Goal: Task Accomplishment & Management: Manage account settings

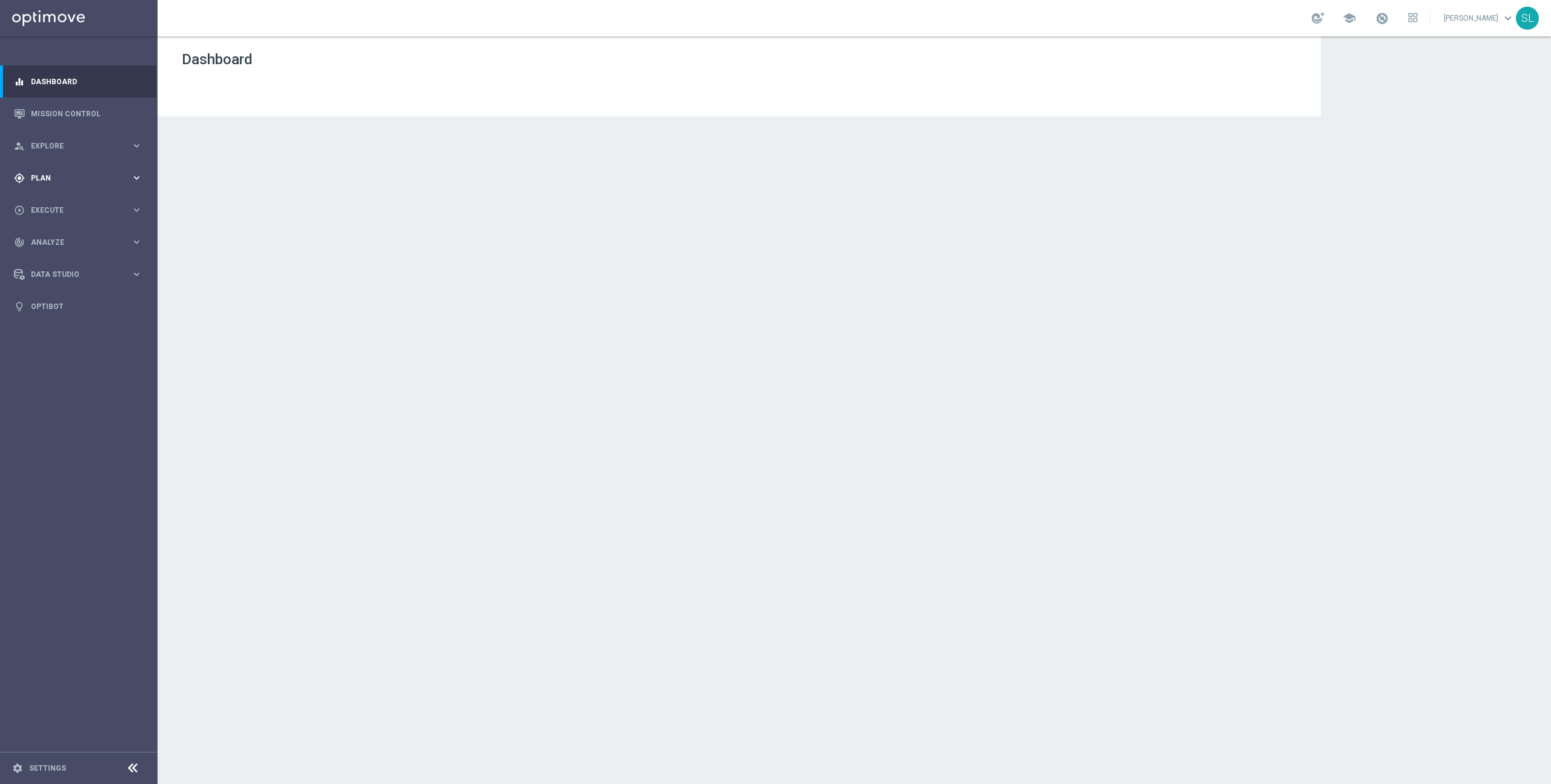
click at [53, 171] on div "gps_fixed Plan keyboard_arrow_right" at bounding box center [78, 177] width 156 height 32
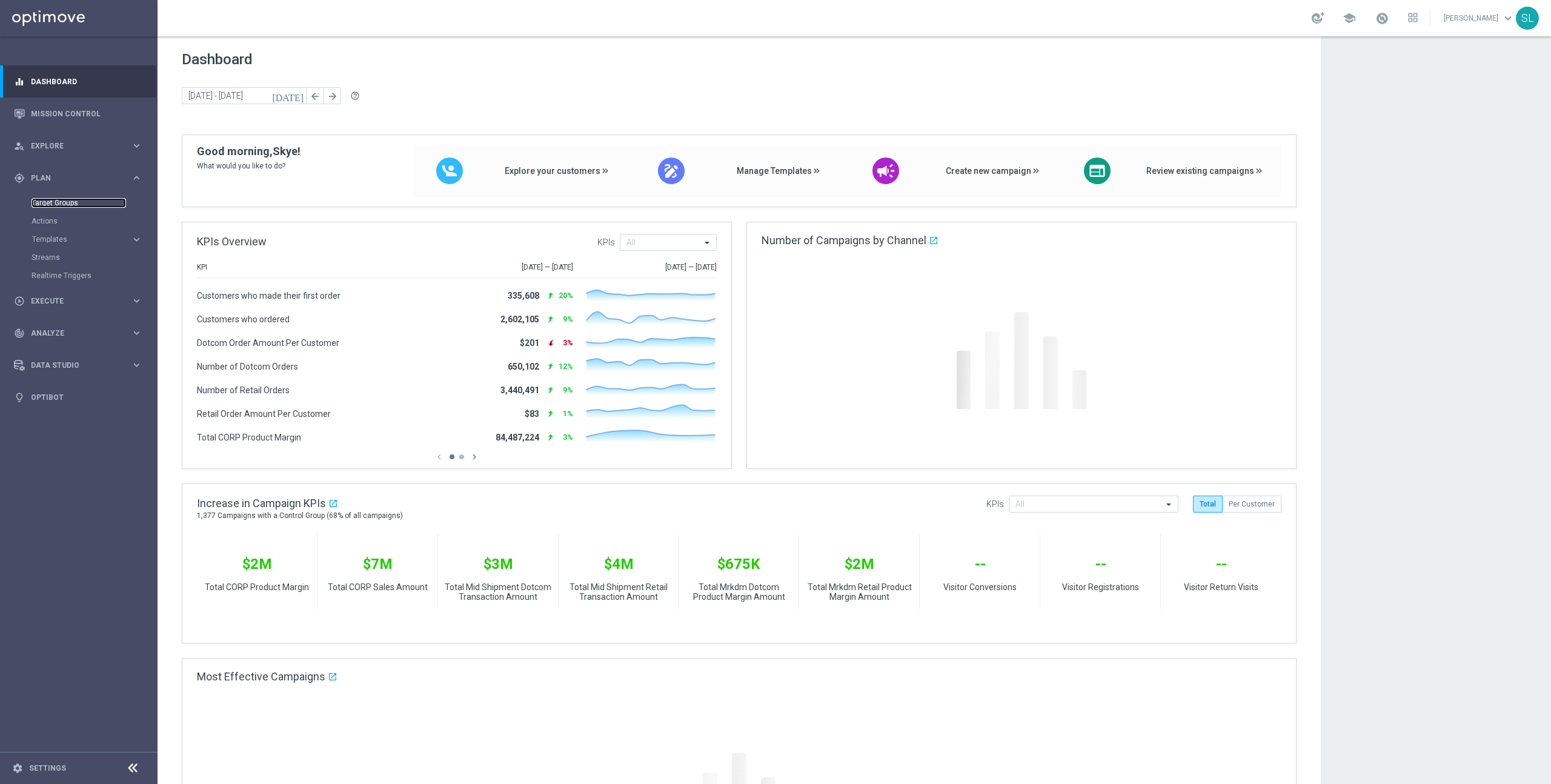
click at [68, 203] on link "Target Groups" at bounding box center [79, 203] width 95 height 10
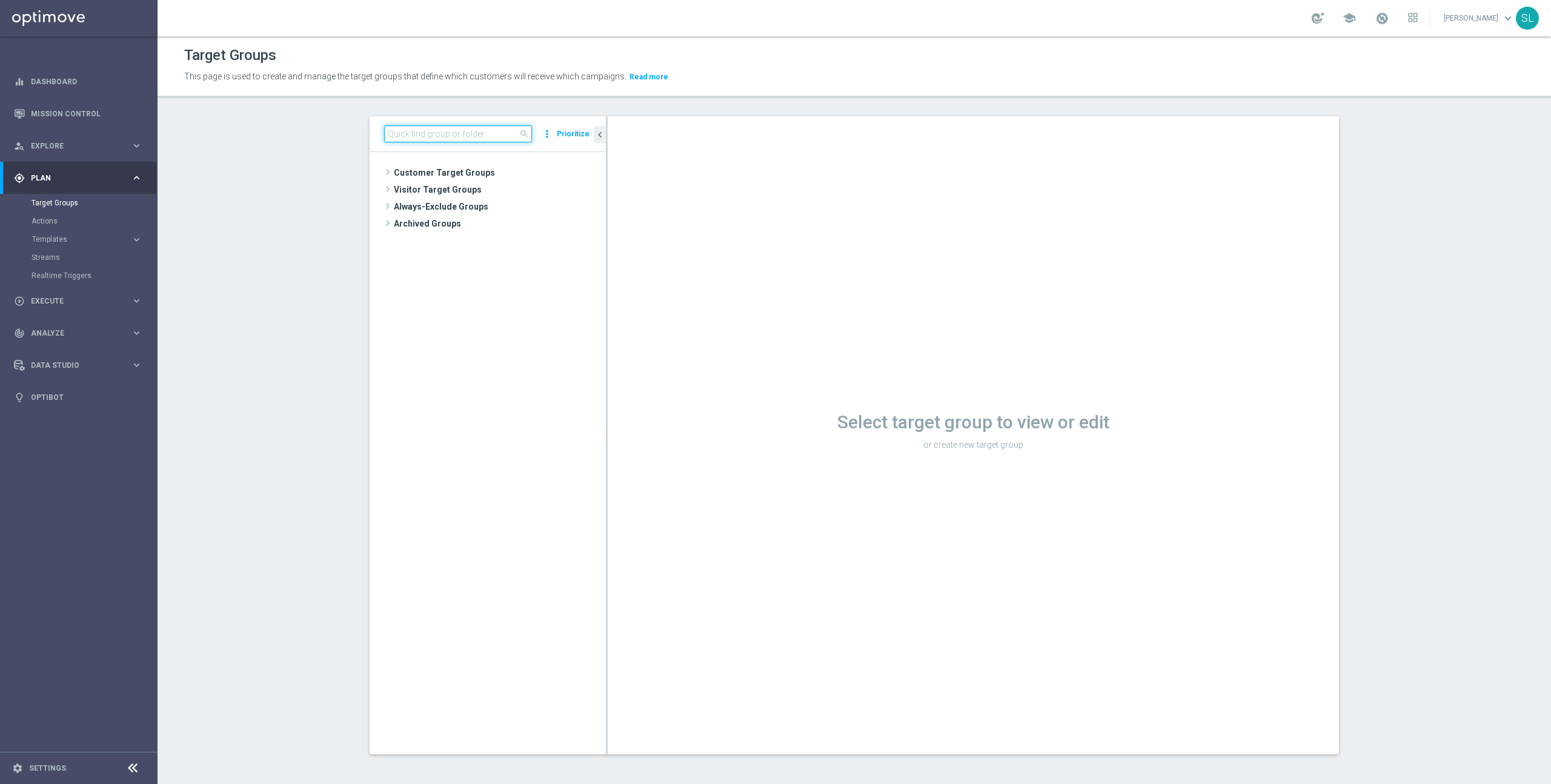
click at [471, 136] on input at bounding box center [457, 134] width 148 height 17
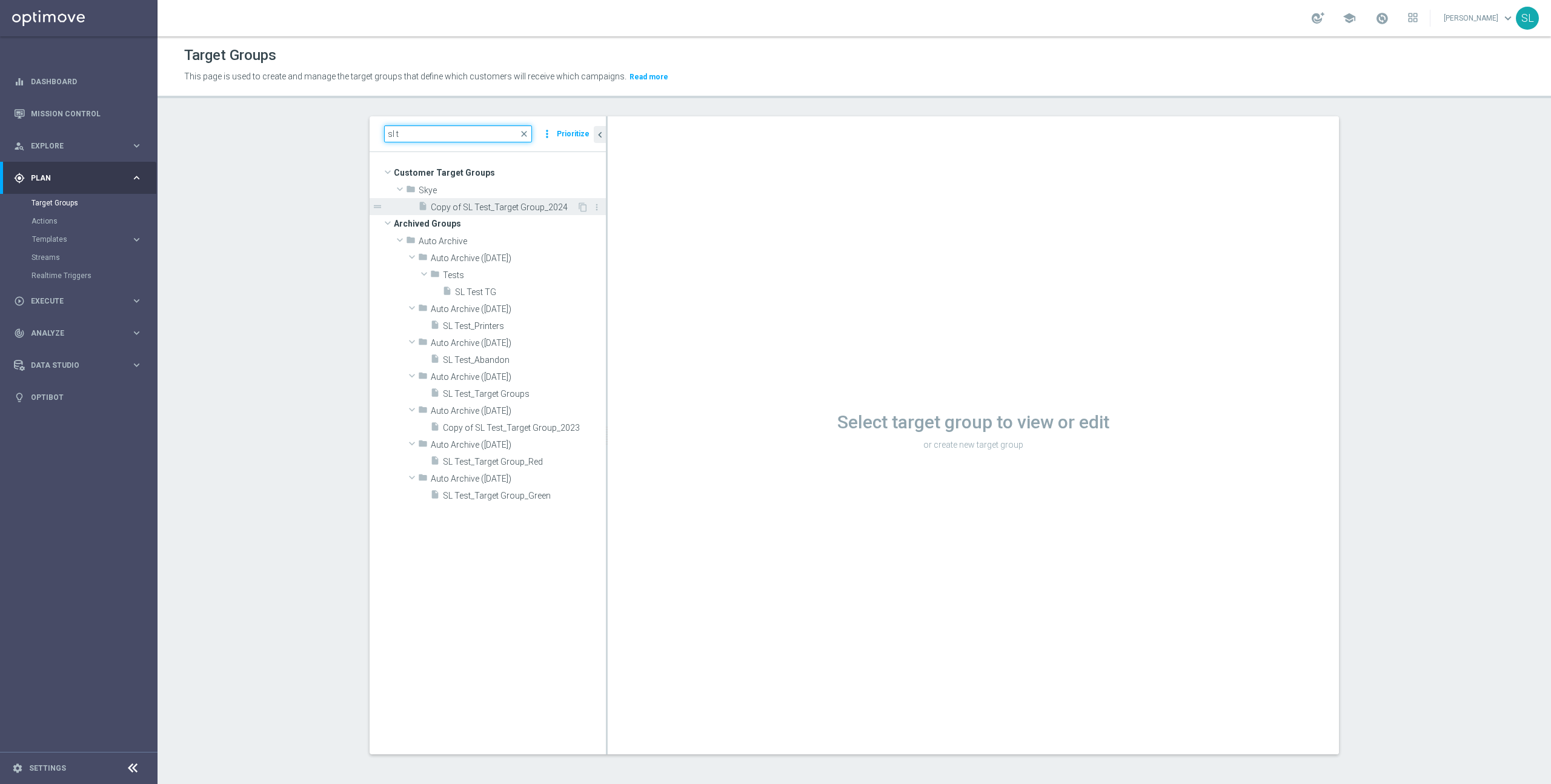
type input "sl t"
click at [487, 205] on span "Copy of SL Test_Target Group_2024" at bounding box center [503, 207] width 146 height 11
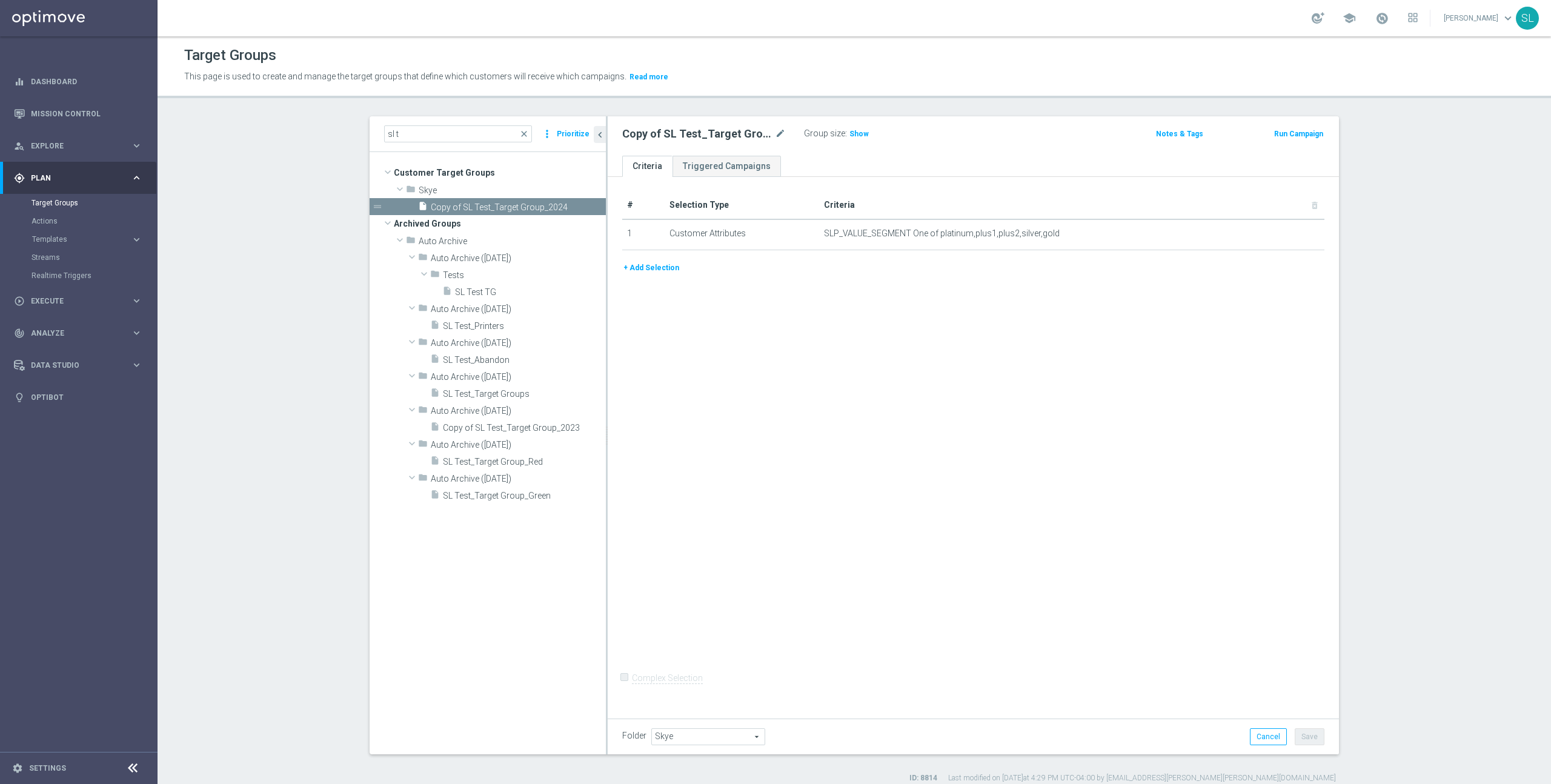
scroll to position [1, 0]
drag, startPoint x: 1280, startPoint y: 230, endPoint x: 1287, endPoint y: 231, distance: 7.1
click at [1280, 230] on icon "mode_edit" at bounding box center [1285, 233] width 10 height 10
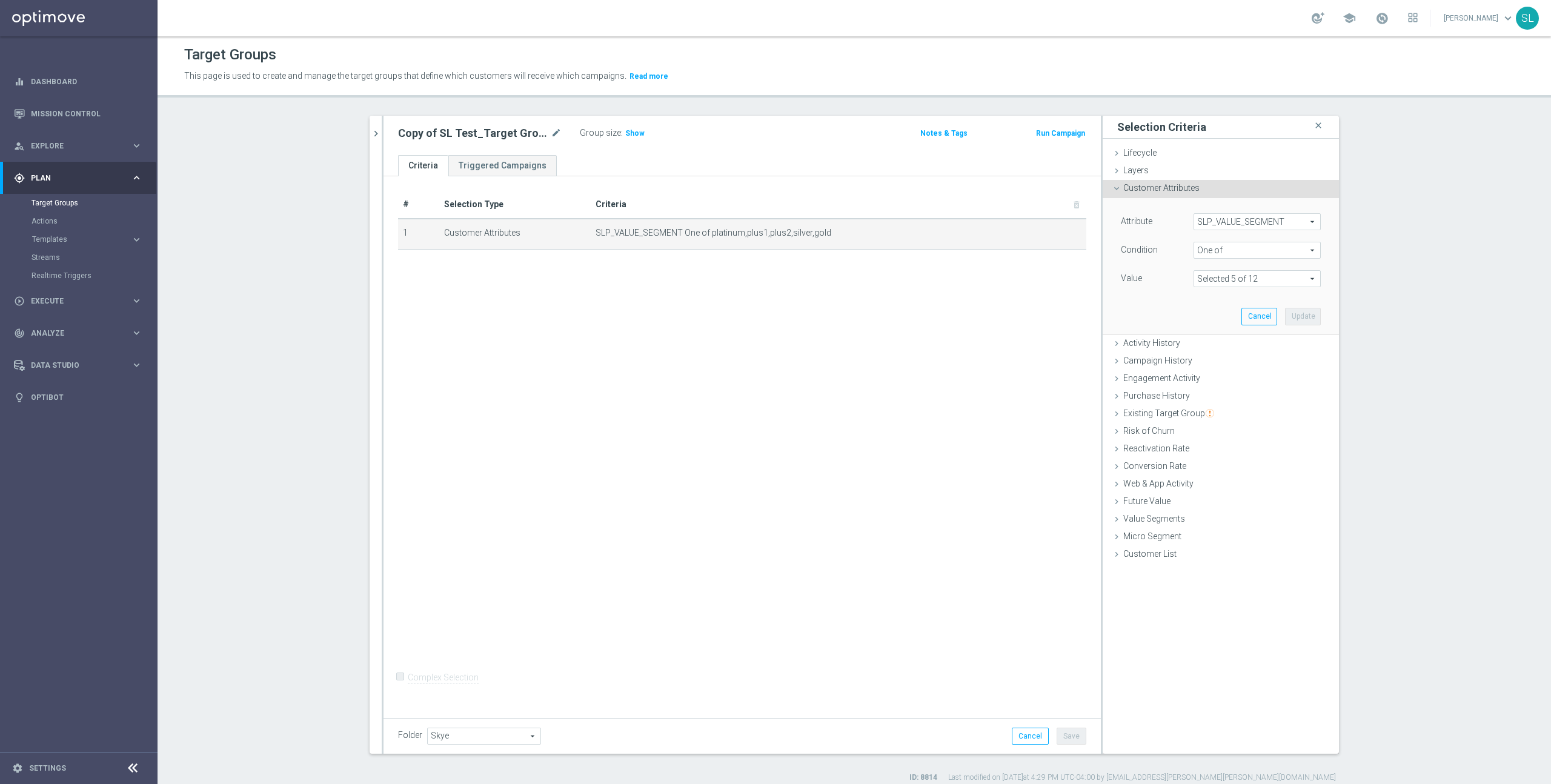
click at [1251, 215] on span "SLP_VALUE_SEGMENT" at bounding box center [1257, 221] width 126 height 15
click at [1250, 220] on input "search" at bounding box center [1257, 222] width 127 height 17
type input "insert"
click at [1252, 233] on span "Campaign Email Insert" at bounding box center [1257, 236] width 115 height 10
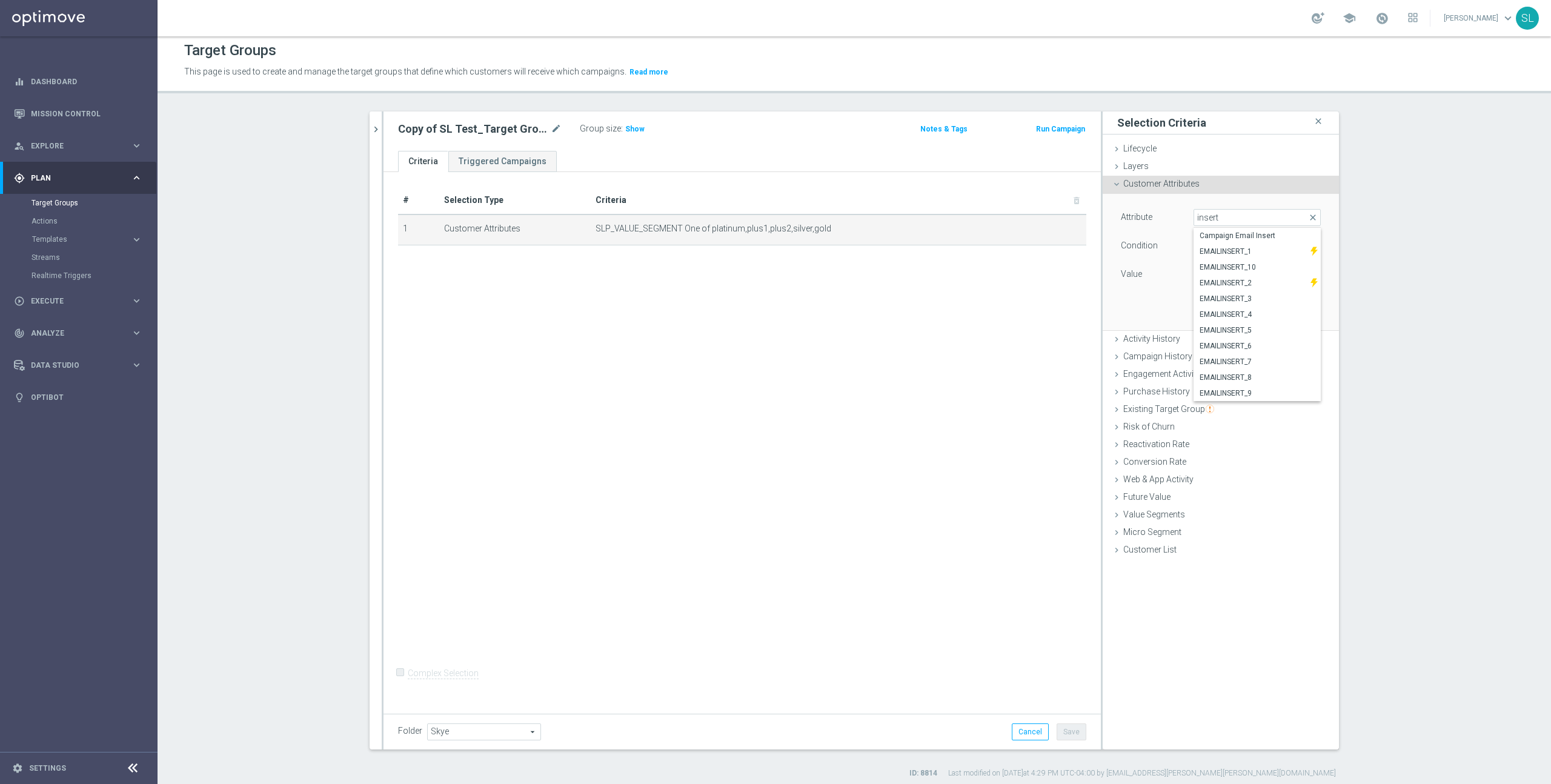
type input "Campaign Email Insert"
type input "Equals"
click at [1236, 273] on input "text" at bounding box center [1257, 274] width 127 height 17
type input "flight_deck"
click at [1295, 309] on button "Update" at bounding box center [1303, 311] width 36 height 17
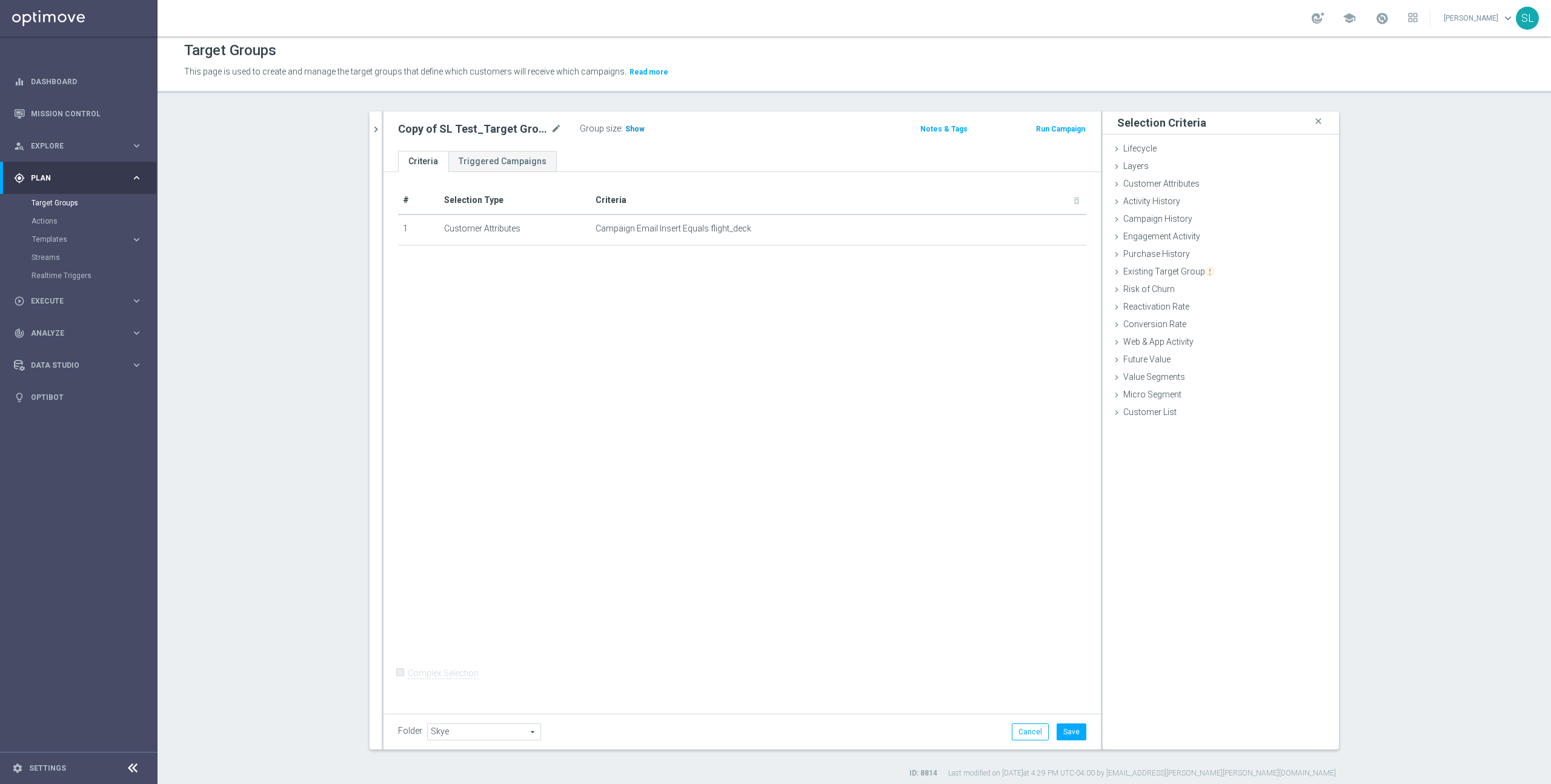
click at [639, 129] on span "Show" at bounding box center [635, 129] width 20 height 8
